Goal: Task Accomplishment & Management: Manage account settings

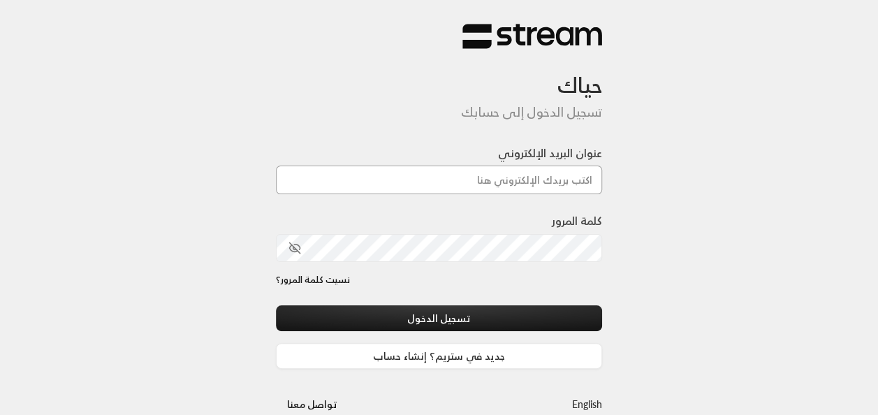
click at [337, 182] on input "عنوان البريد الإلكتروني" at bounding box center [439, 180] width 327 height 29
type input "[EMAIL_ADDRESS][DOMAIN_NAME]"
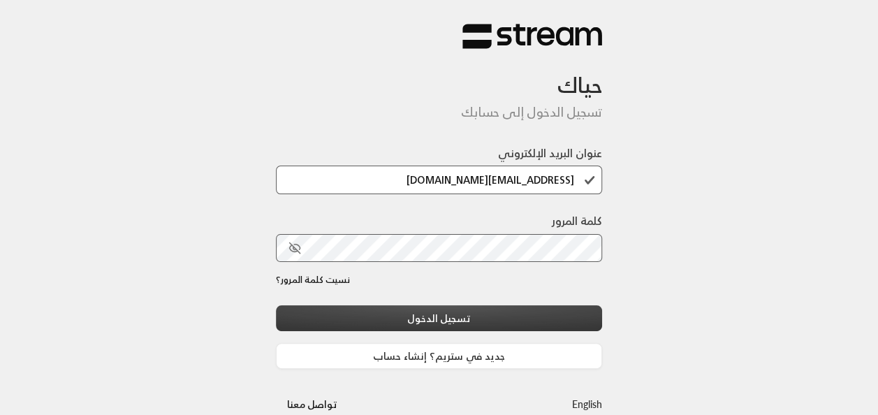
click at [541, 320] on button "تسجيل الدخول" at bounding box center [439, 318] width 327 height 26
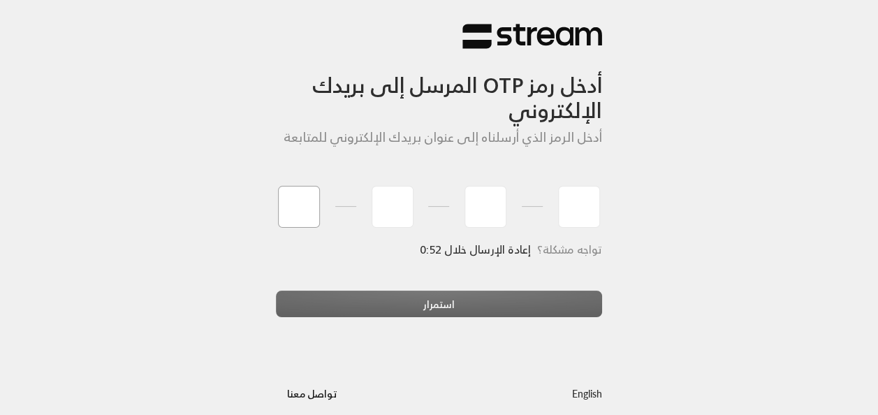
type input "0"
type input "8"
type input "6"
type input "3"
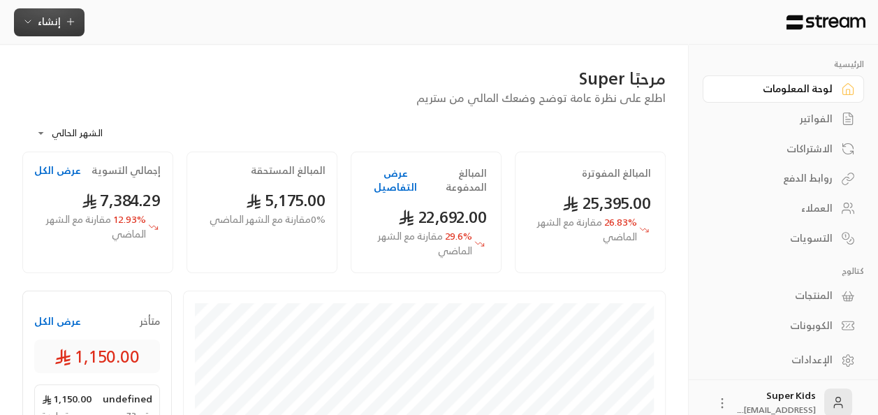
click at [50, 24] on span "إنشاء" at bounding box center [49, 21] width 23 height 17
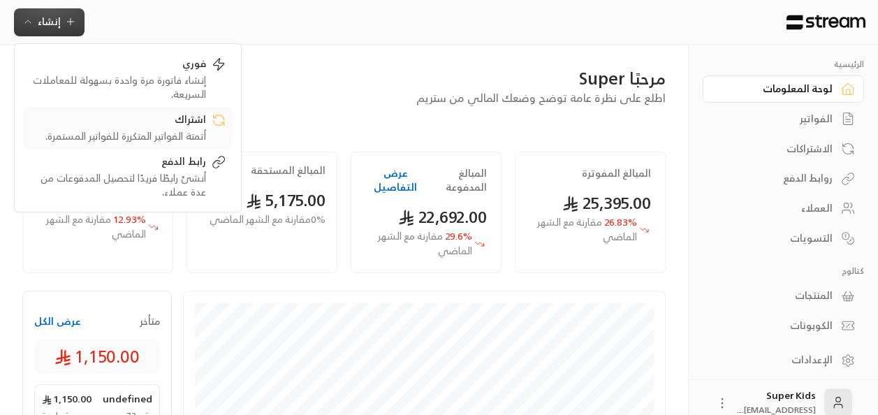
click at [178, 126] on div "اشتراك" at bounding box center [118, 120] width 176 height 17
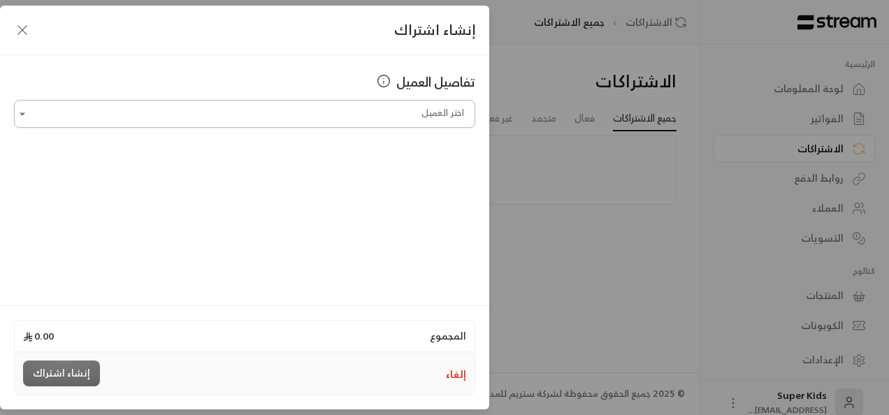
click at [395, 122] on input "اختر العميل" at bounding box center [244, 114] width 461 height 24
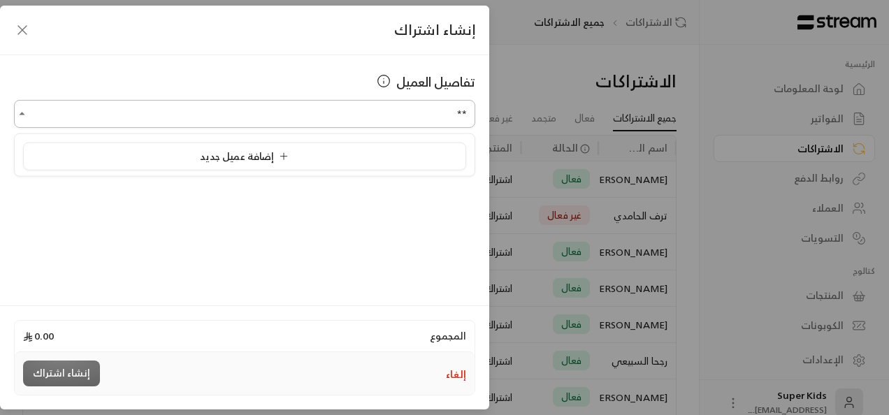
type input "*"
type input "****"
click at [442, 116] on input "اختر العميل" at bounding box center [244, 114] width 461 height 24
click at [421, 190] on span "[PERSON_NAME]" at bounding box center [419, 187] width 80 height 17
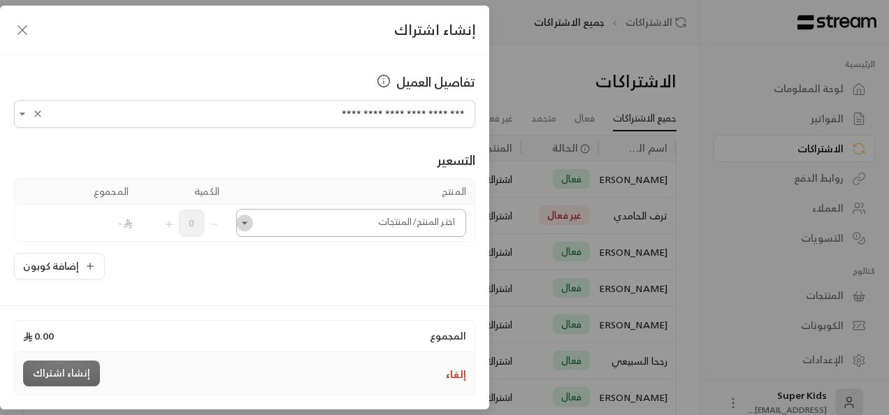
click at [251, 222] on icon "Open" at bounding box center [245, 223] width 14 height 14
type input "**********"
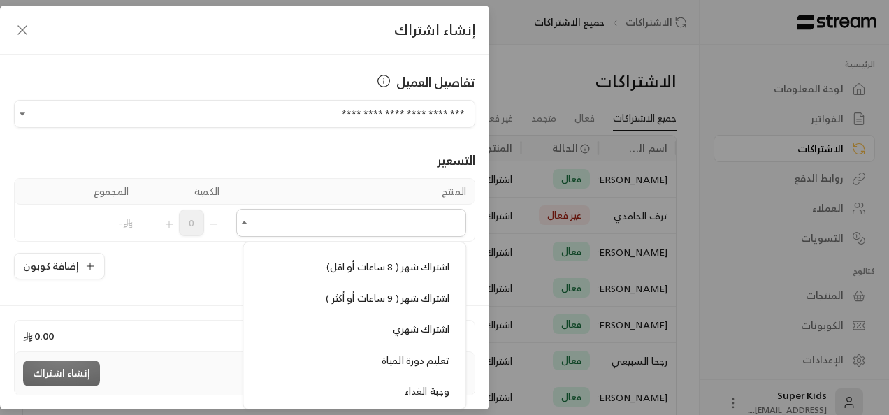
scroll to position [404, 0]
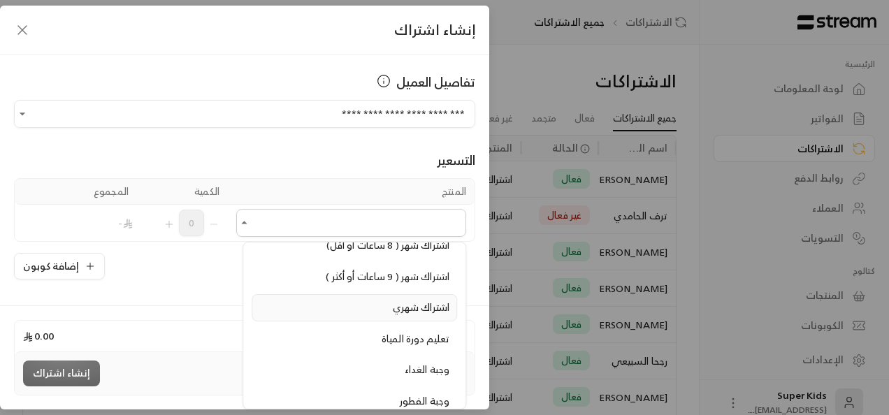
click at [443, 298] on span "اشتراك شهري" at bounding box center [421, 306] width 57 height 17
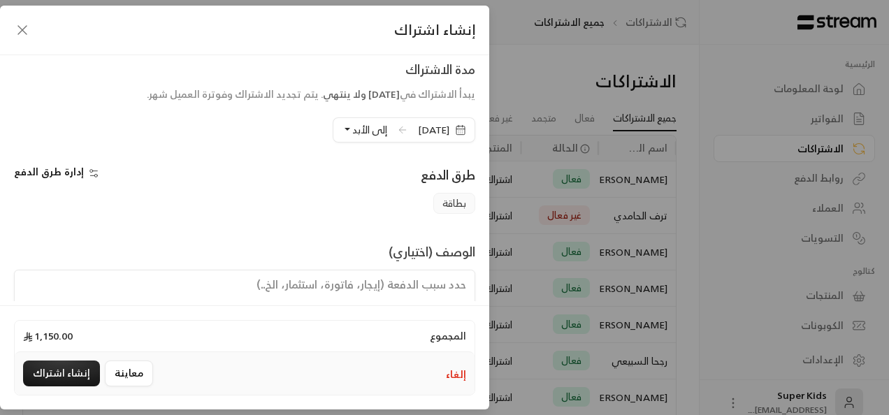
scroll to position [324, 0]
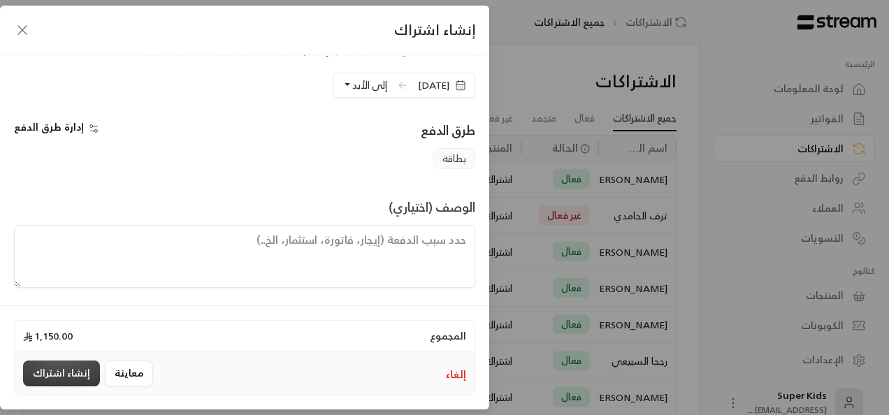
click at [52, 370] on button "إنشاء اشتراك" at bounding box center [61, 373] width 77 height 26
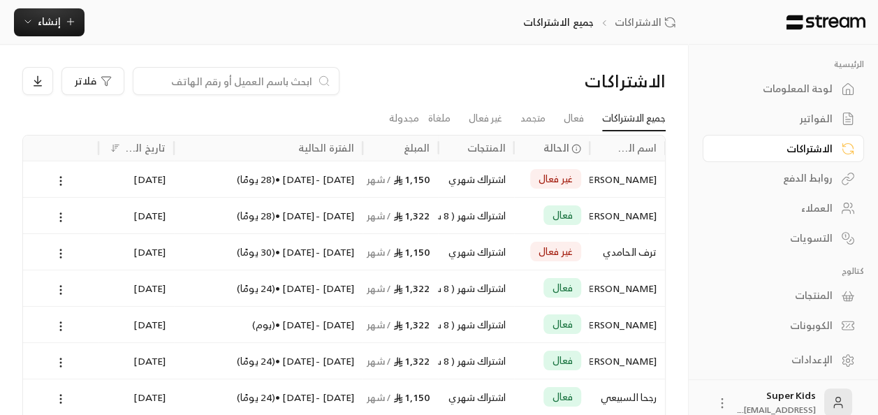
click at [816, 87] on div "لوحة المعلومات" at bounding box center [776, 89] width 112 height 14
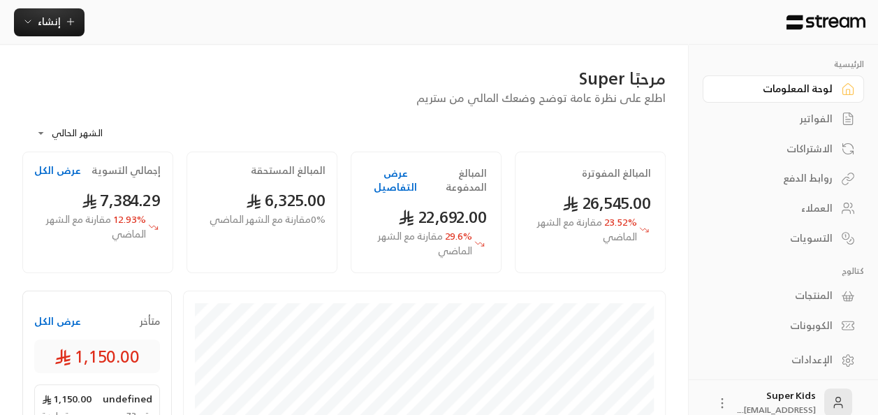
click at [836, 119] on link "الفواتير" at bounding box center [783, 118] width 161 height 27
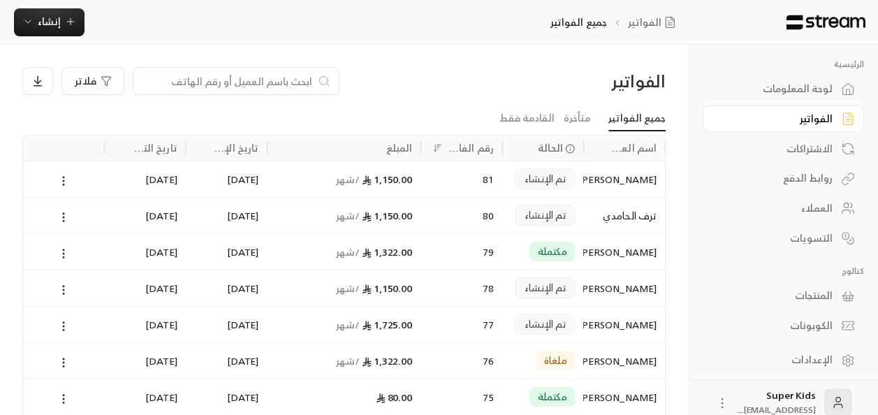
click at [804, 89] on div "لوحة المعلومات" at bounding box center [776, 89] width 112 height 14
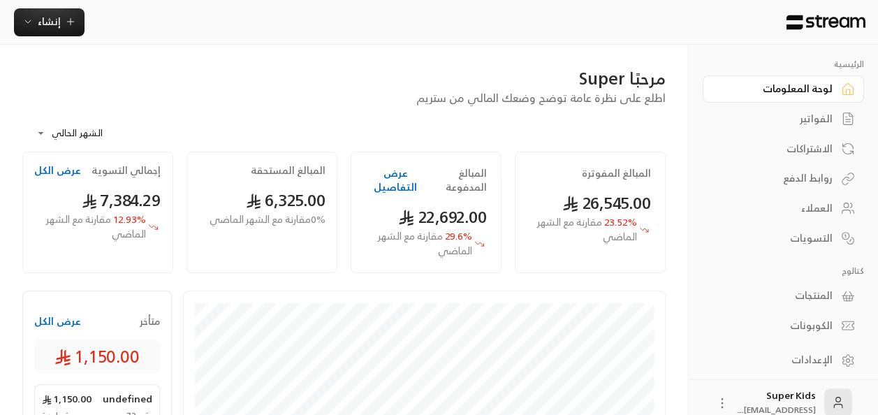
click at [59, 325] on button "عرض الكل" at bounding box center [57, 321] width 47 height 14
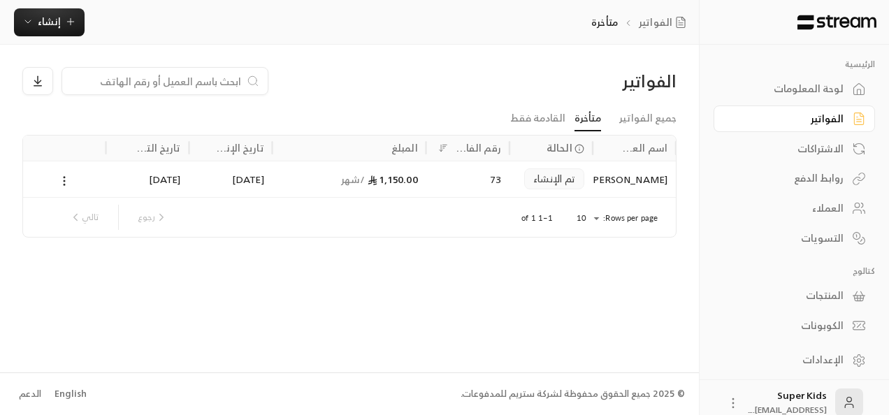
click at [817, 89] on div "لوحة المعلومات" at bounding box center [787, 89] width 112 height 14
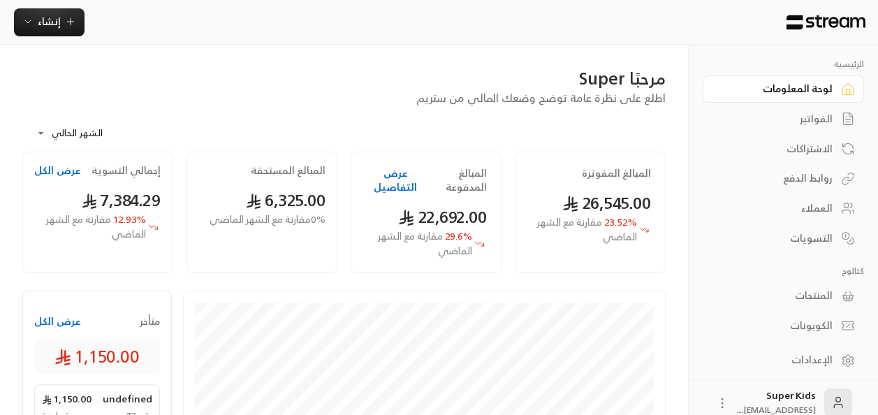
click at [820, 113] on div "الفواتير" at bounding box center [776, 119] width 112 height 14
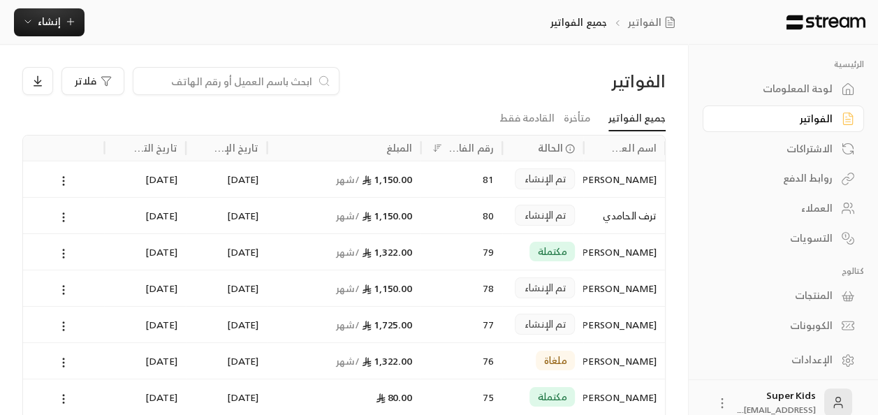
click at [801, 300] on div "المنتجات" at bounding box center [776, 296] width 112 height 14
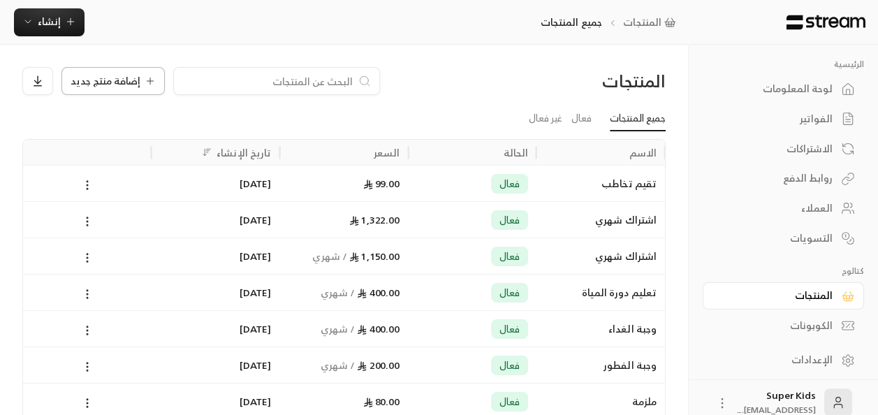
click at [111, 78] on span "إضافة منتج جديد" at bounding box center [106, 81] width 70 height 10
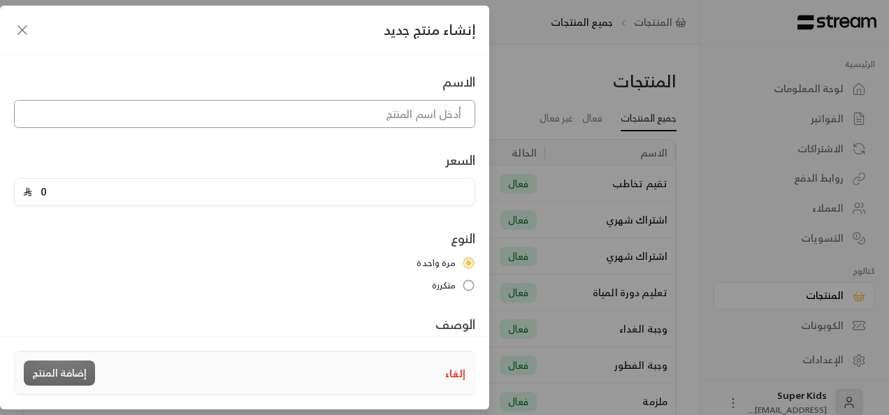
click at [413, 115] on input at bounding box center [244, 114] width 461 height 28
type input "ي"
type input "عرض [DATE] الوطني"
click at [412, 193] on input "0" at bounding box center [249, 192] width 434 height 27
type input "995"
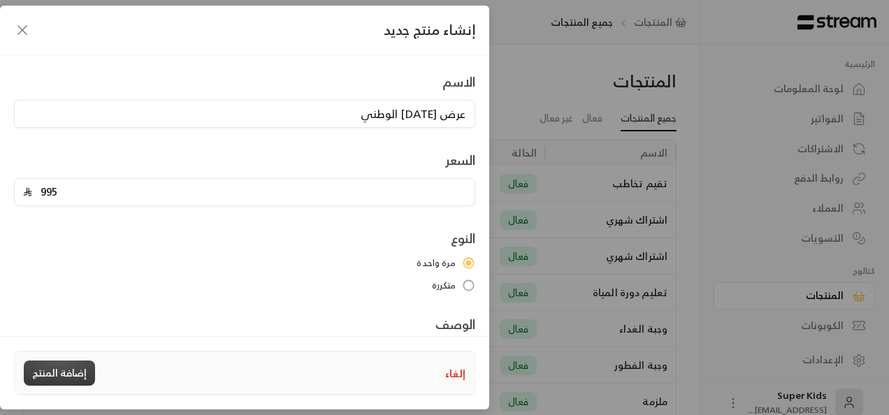
click at [54, 373] on button "إضافة المنتج" at bounding box center [59, 372] width 71 height 25
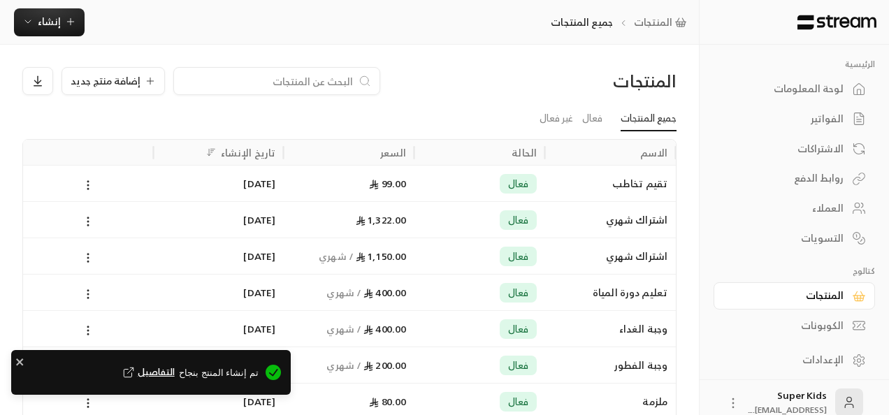
type input "0"
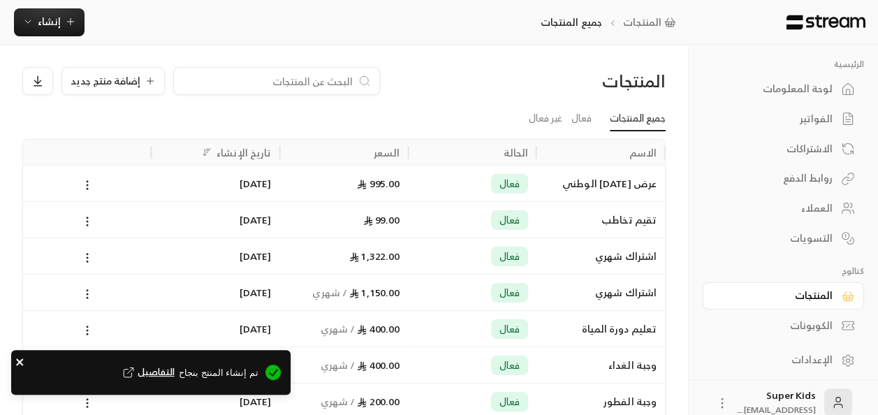
click at [21, 358] on icon "close" at bounding box center [20, 361] width 10 height 11
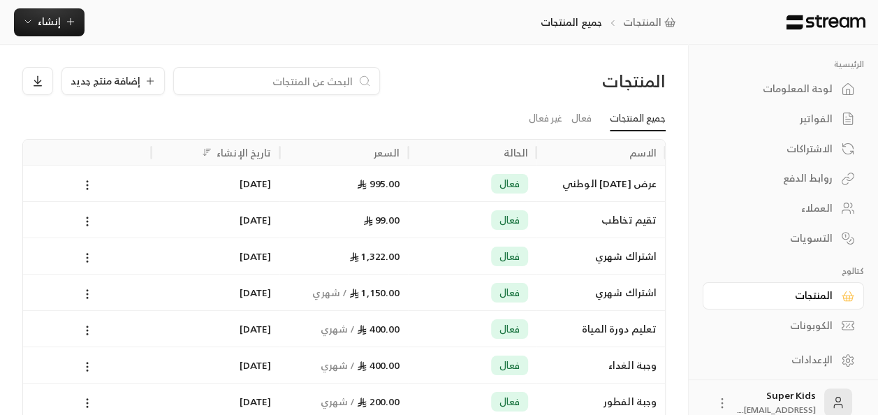
click at [794, 87] on div "لوحة المعلومات" at bounding box center [776, 89] width 112 height 14
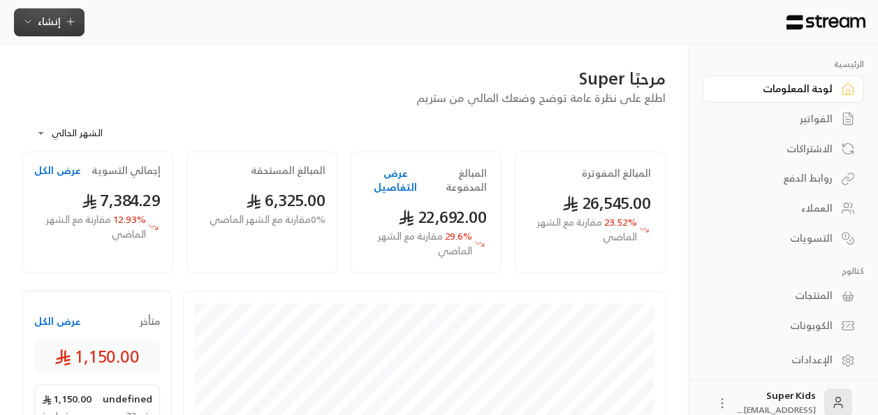
click at [49, 13] on span "إنشاء" at bounding box center [49, 21] width 23 height 17
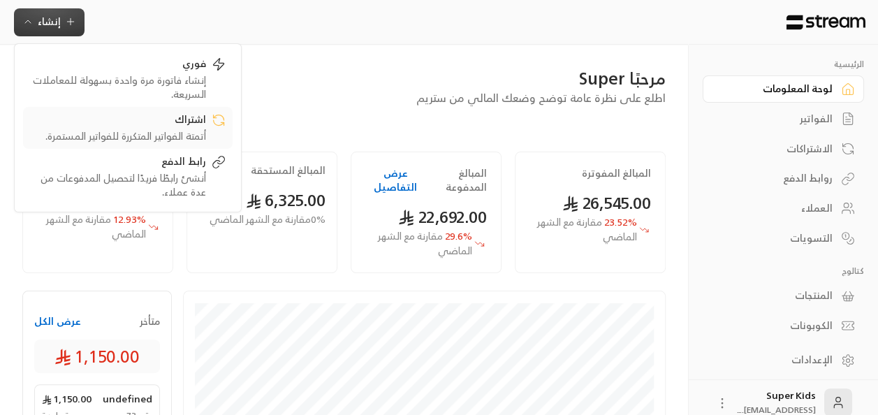
click at [161, 129] on div "أتمتة الفواتير المتكررة للفواتير المستمرة." at bounding box center [118, 136] width 176 height 14
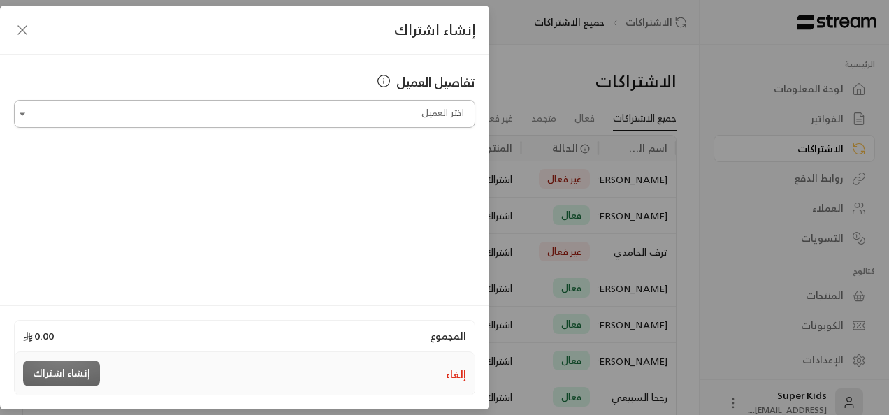
click at [453, 113] on input "اختر العميل" at bounding box center [244, 114] width 461 height 24
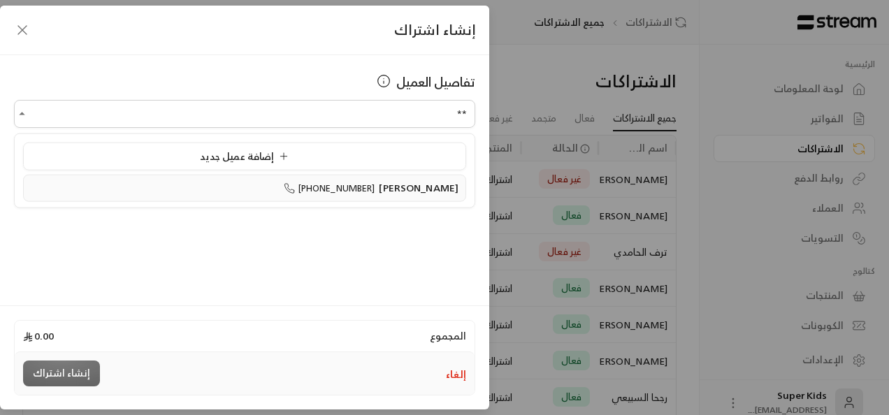
click at [437, 184] on span "[PERSON_NAME]" at bounding box center [419, 187] width 80 height 17
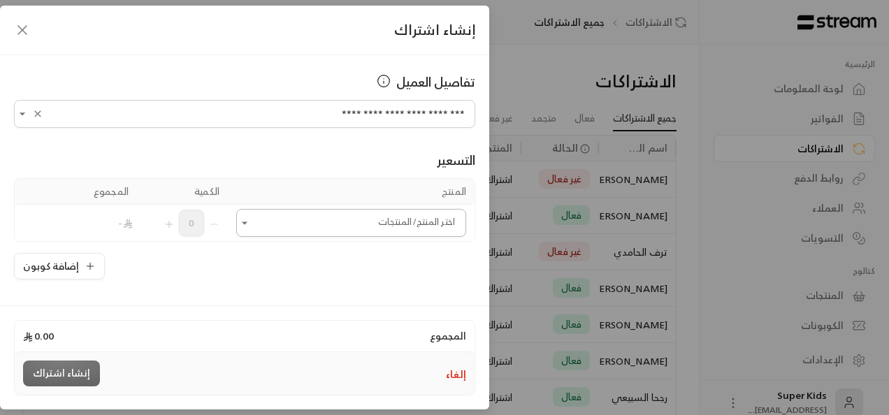
click at [251, 228] on icon "Open" at bounding box center [245, 223] width 14 height 14
type input "**********"
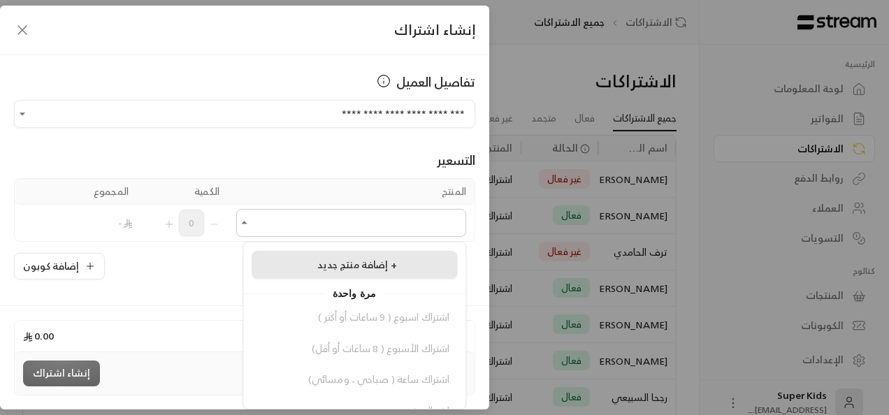
click at [370, 265] on span "إضافة منتج جديد +" at bounding box center [357, 264] width 80 height 17
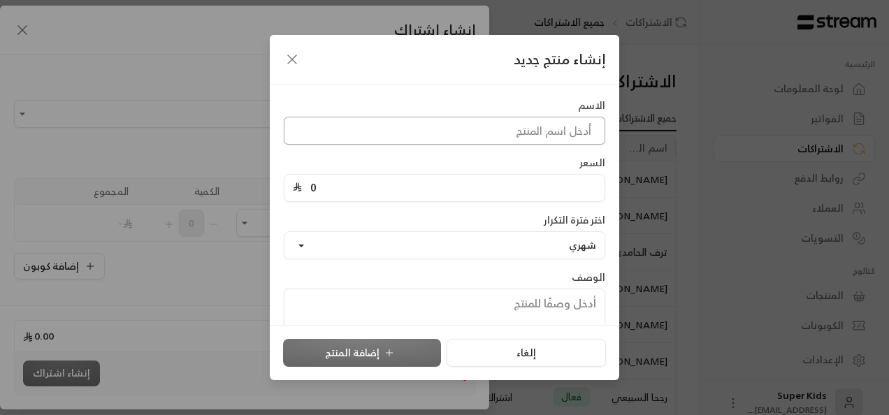
click at [535, 137] on input at bounding box center [444, 131] width 321 height 28
type input "عرض [DATE] الوطني"
click at [509, 189] on input "0" at bounding box center [449, 188] width 294 height 27
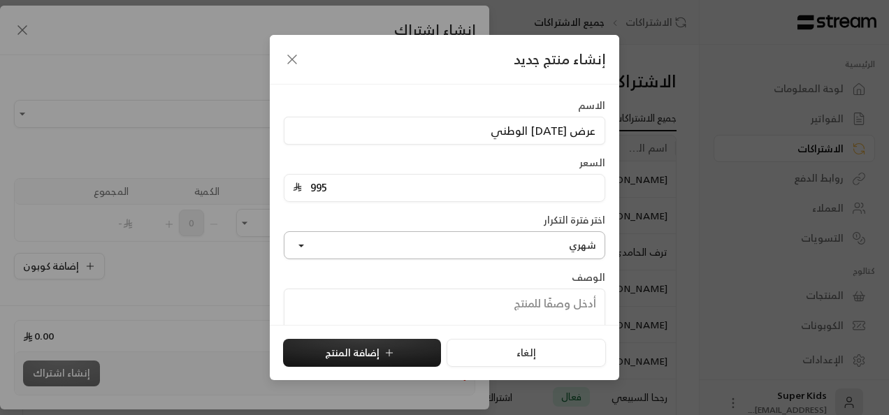
type input "995"
click at [513, 249] on button "شهري" at bounding box center [444, 245] width 321 height 28
click at [564, 305] on link "شهري" at bounding box center [444, 310] width 303 height 25
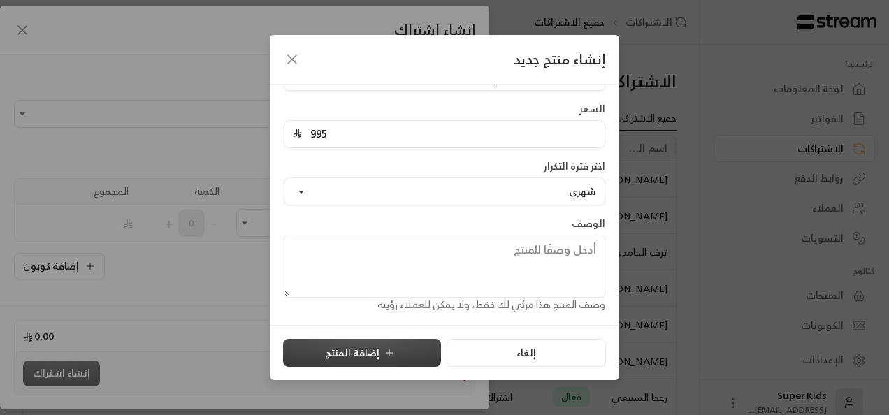
click at [388, 344] on button "إضافة المنتج" at bounding box center [362, 353] width 158 height 28
type input "0"
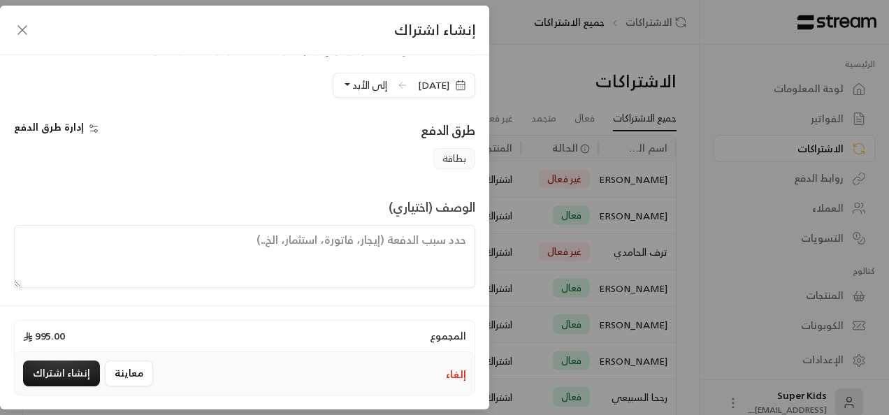
scroll to position [324, 0]
click at [52, 374] on button "إنشاء اشتراك" at bounding box center [61, 373] width 77 height 26
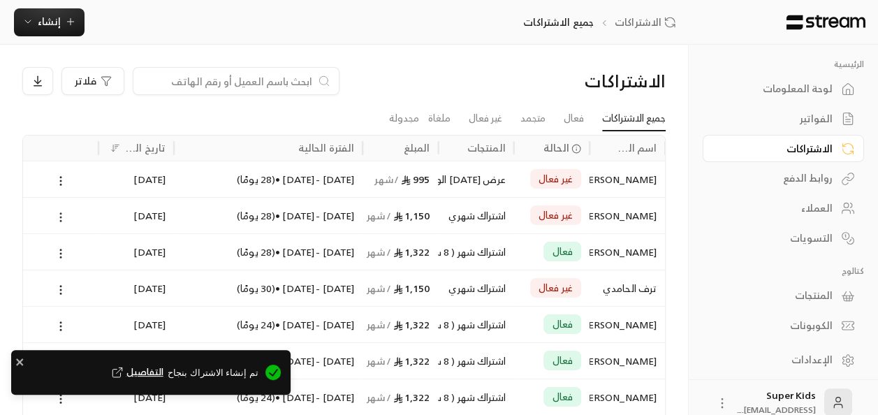
click at [59, 212] on icon at bounding box center [60, 217] width 13 height 13
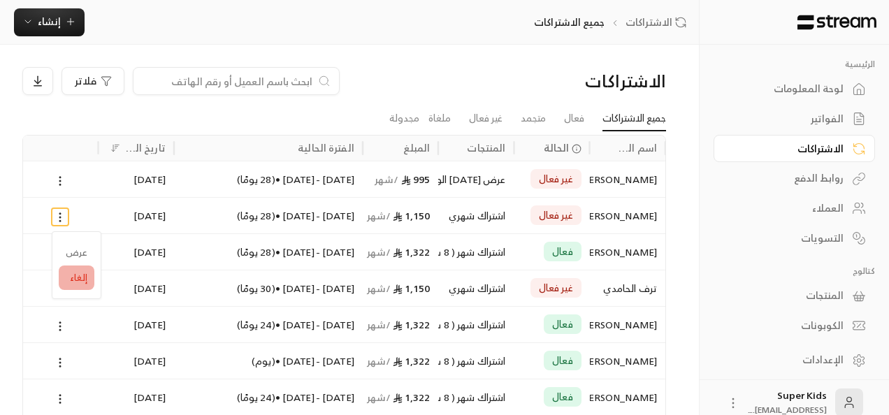
click at [84, 280] on li "إلغاء" at bounding box center [77, 277] width 36 height 25
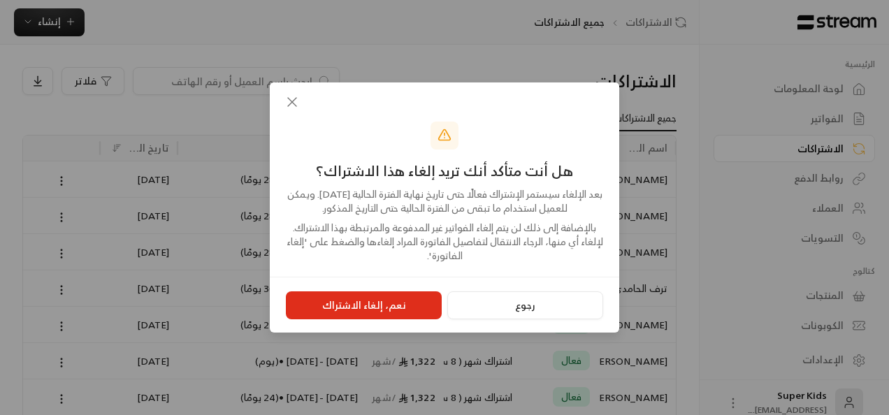
click at [394, 305] on button "نعم، إلغاء الاشتراك" at bounding box center [364, 305] width 156 height 28
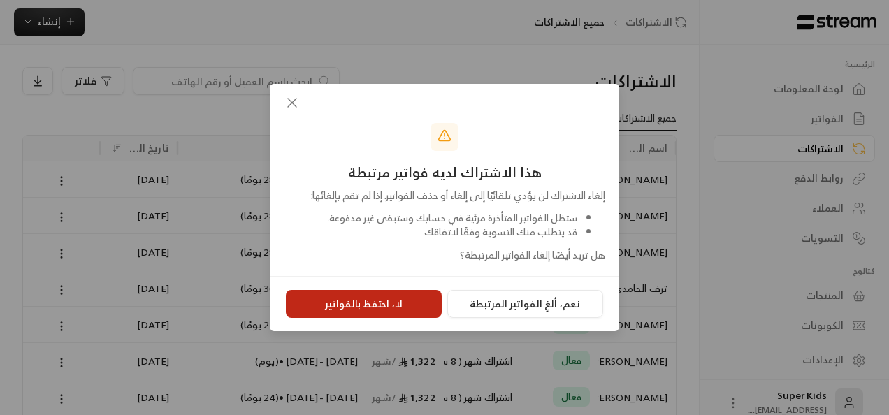
click at [383, 298] on button "لا، احتفظ بالفواتير" at bounding box center [364, 304] width 156 height 28
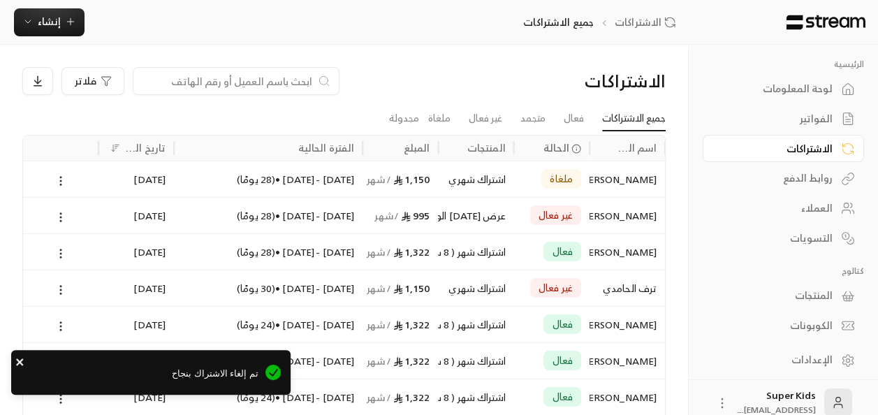
click at [20, 358] on icon "close" at bounding box center [20, 361] width 10 height 11
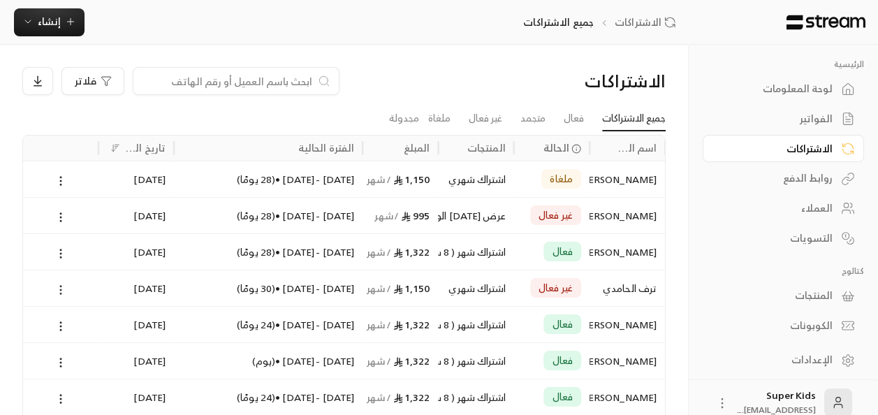
click at [59, 289] on icon at bounding box center [60, 290] width 13 height 13
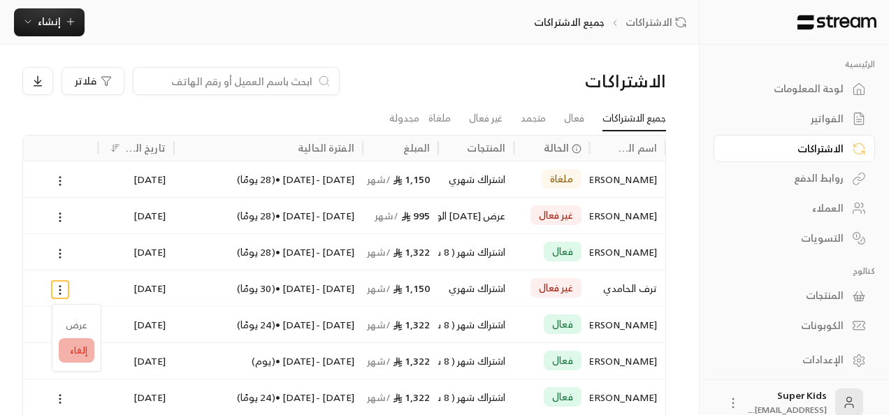
click at [79, 357] on li "إلغاء" at bounding box center [77, 350] width 36 height 25
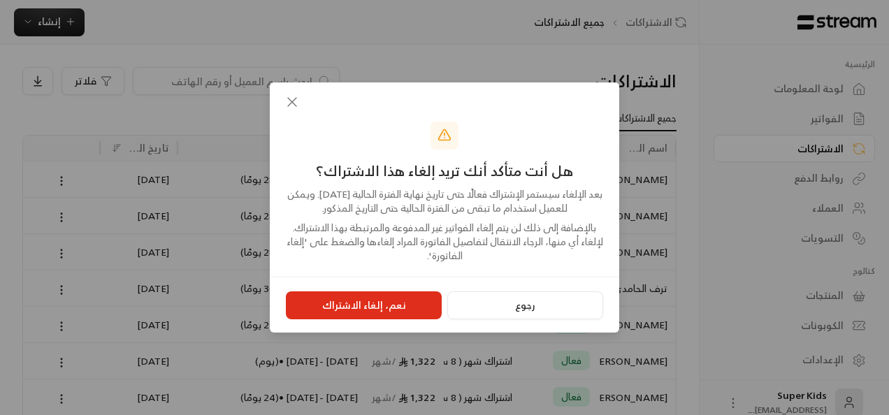
click at [395, 304] on button "نعم، إلغاء الاشتراك" at bounding box center [364, 305] width 156 height 28
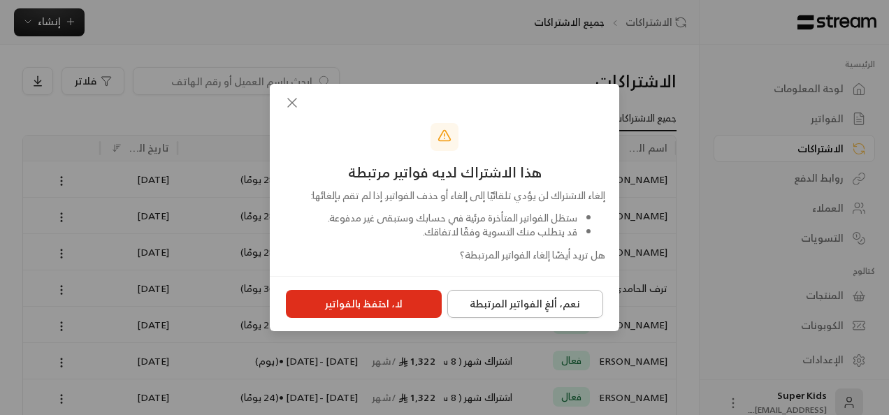
click at [557, 301] on button "نعم، ألغِ الفواتير المرتبطة" at bounding box center [525, 304] width 156 height 28
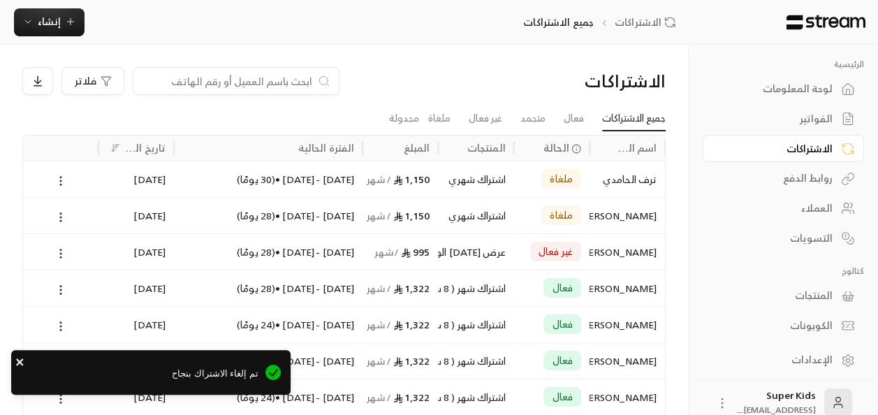
click at [19, 358] on icon "close" at bounding box center [20, 361] width 10 height 11
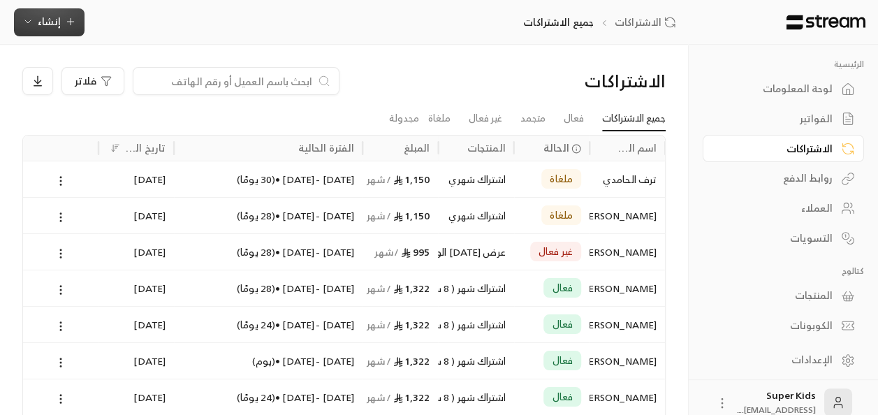
click at [45, 22] on span "إنشاء" at bounding box center [49, 21] width 23 height 17
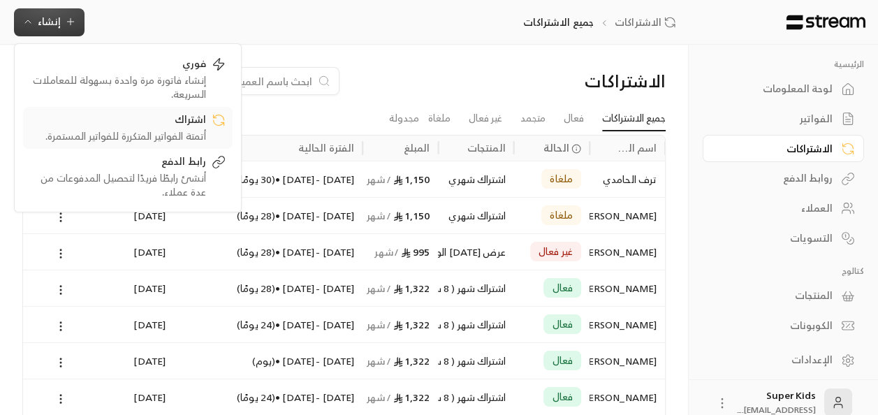
click at [156, 130] on div "أتمتة الفواتير المتكررة للفواتير المستمرة." at bounding box center [118, 136] width 176 height 14
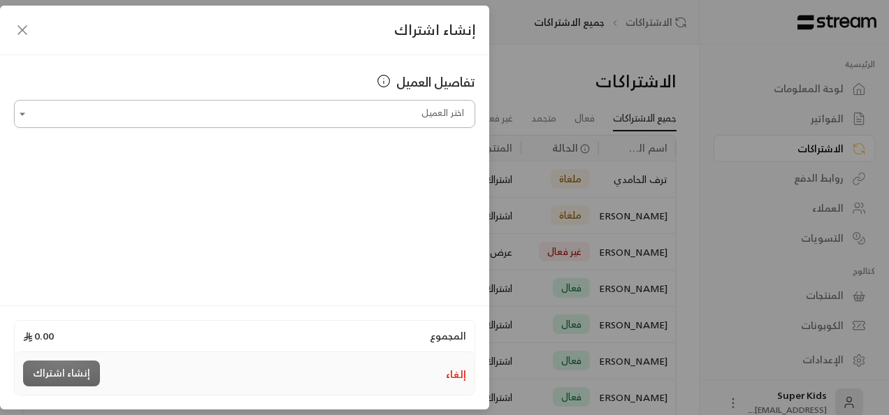
click at [464, 112] on input "اختر العميل" at bounding box center [244, 114] width 461 height 24
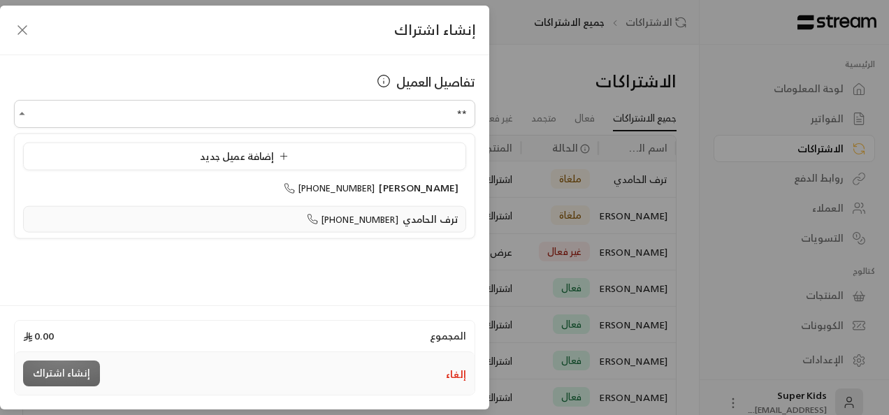
click at [436, 225] on span "ترف الحامدي" at bounding box center [430, 218] width 56 height 17
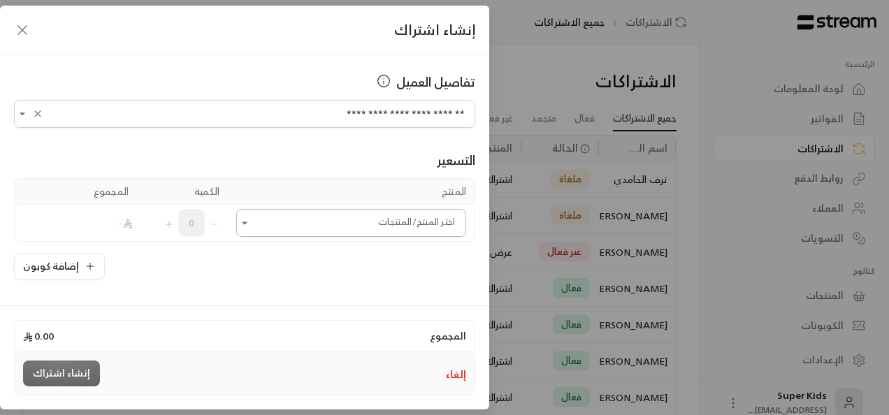
click at [249, 224] on icon "Open" at bounding box center [245, 223] width 14 height 14
type input "**********"
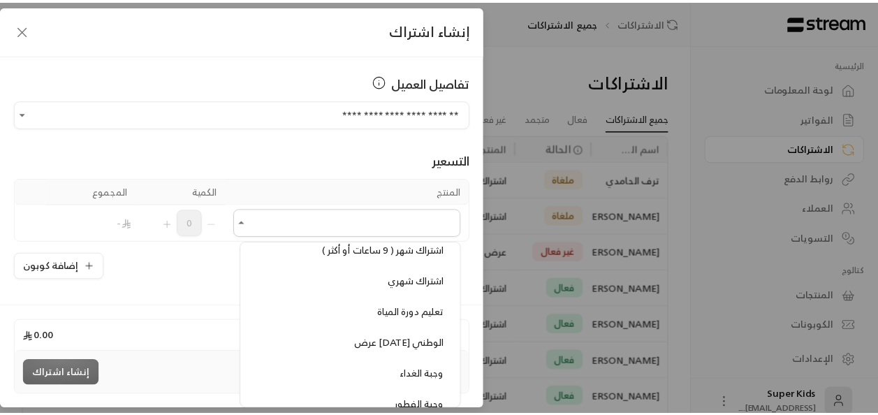
scroll to position [465, 0]
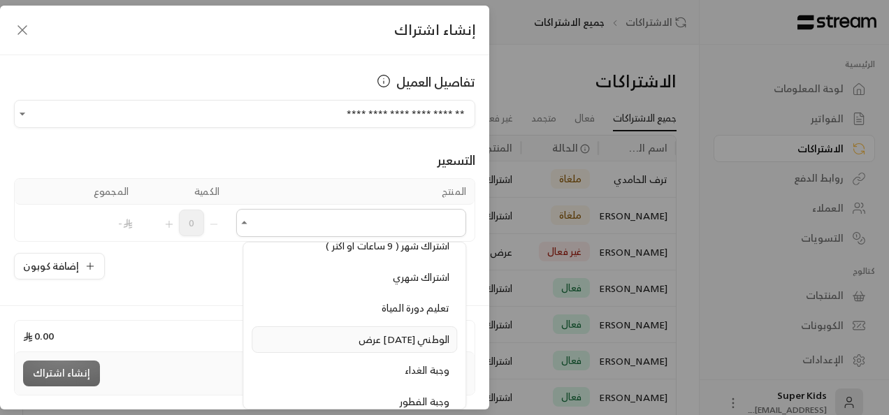
click at [365, 333] on div "عرض [DATE] الوطني" at bounding box center [354, 340] width 190 height 15
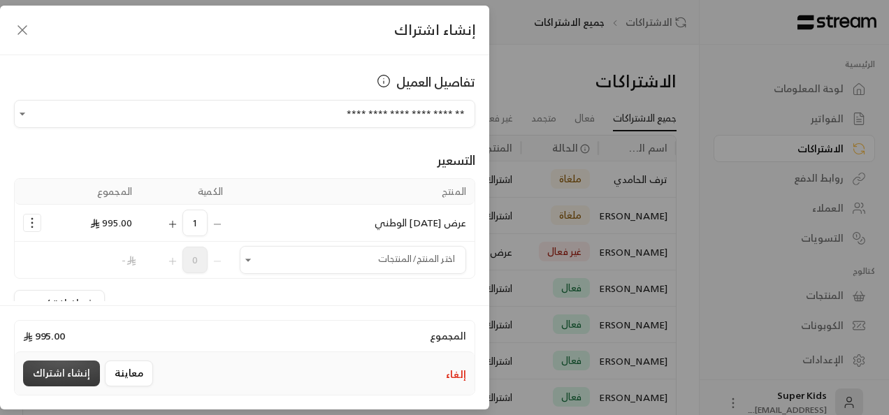
click at [56, 377] on button "إنشاء اشتراك" at bounding box center [61, 373] width 77 height 26
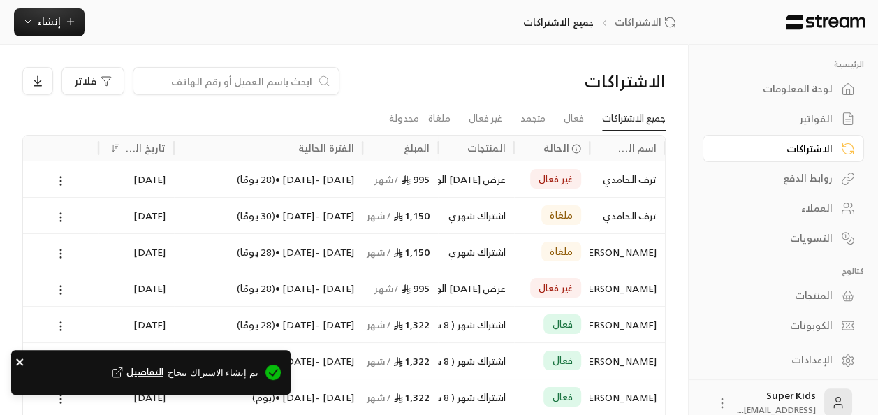
click at [17, 361] on icon "close" at bounding box center [20, 361] width 10 height 11
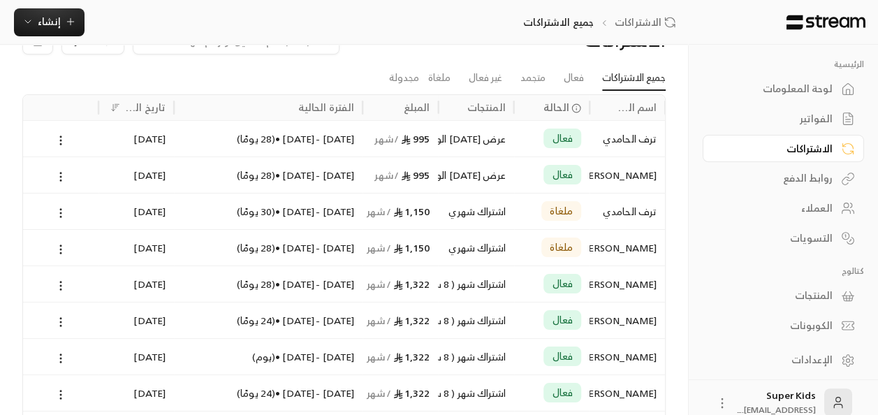
scroll to position [40, 0]
click at [810, 94] on div "لوحة المعلومات" at bounding box center [776, 89] width 112 height 14
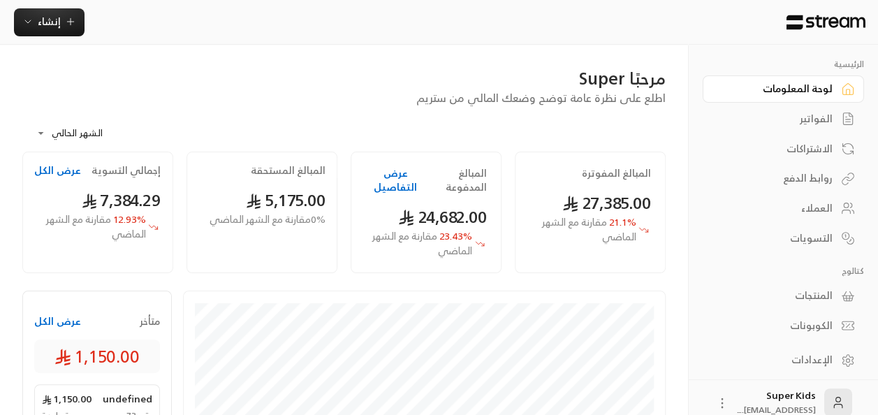
scroll to position [15, 0]
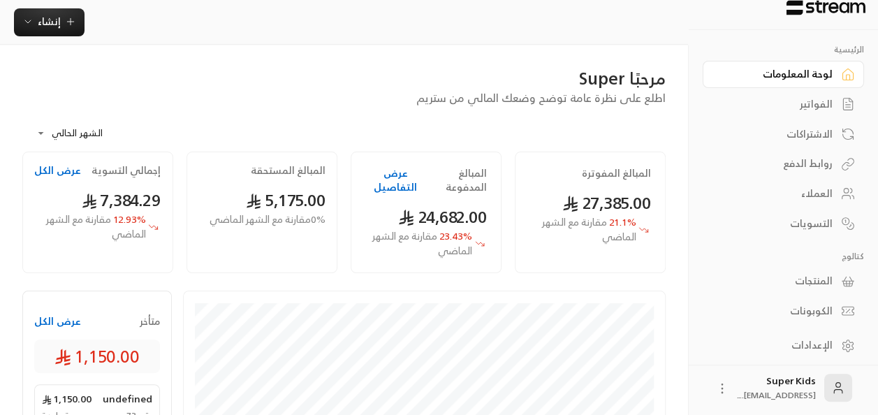
click at [816, 103] on div "الفواتير" at bounding box center [776, 104] width 112 height 14
